Goal: Navigation & Orientation: Understand site structure

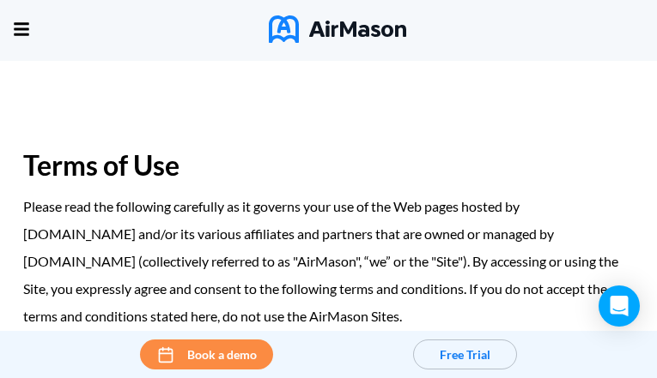
click at [0, 0] on div "Home Employee Handbook Builder Automated Policy Updates Solutions Pricing About…" at bounding box center [0, 0] width 0 height 0
click at [311, 20] on img at bounding box center [337, 28] width 137 height 27
click at [0, 0] on div "Home Employee Handbook Builder Automated Policy Updates Solutions Pricing About…" at bounding box center [0, 0] width 0 height 0
click at [0, 0] on span "Resources" at bounding box center [0, 0] width 0 height 0
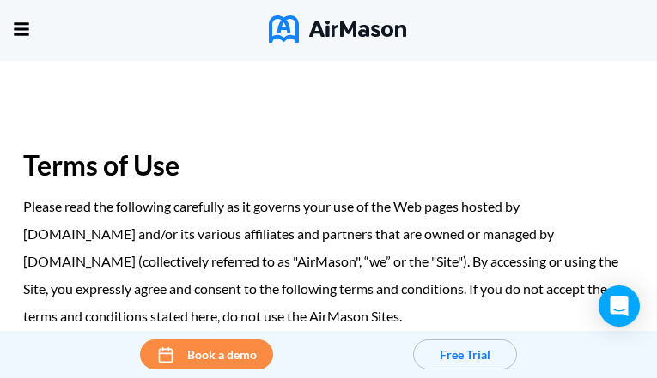
click at [0, 0] on span "Solutions" at bounding box center [0, 0] width 0 height 0
